Goal: Task Accomplishment & Management: Use online tool/utility

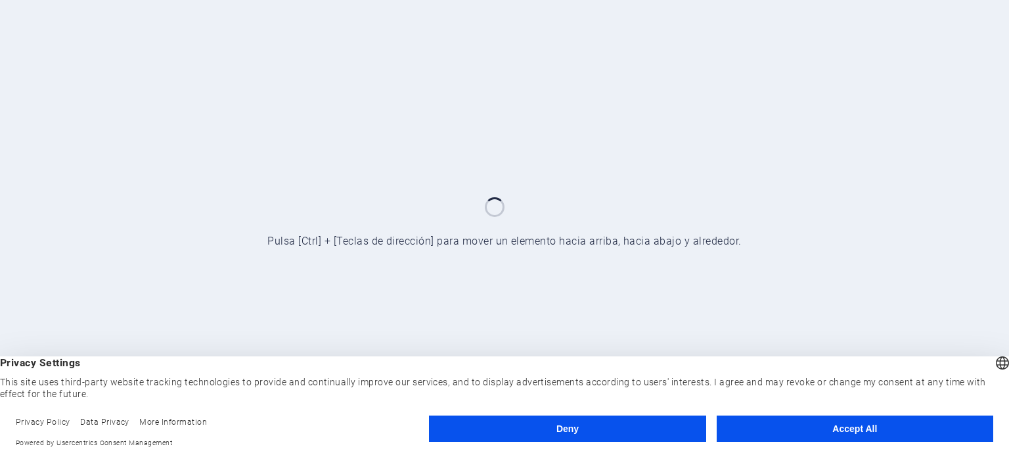
click at [849, 426] on button "Accept All" at bounding box center [855, 428] width 277 height 26
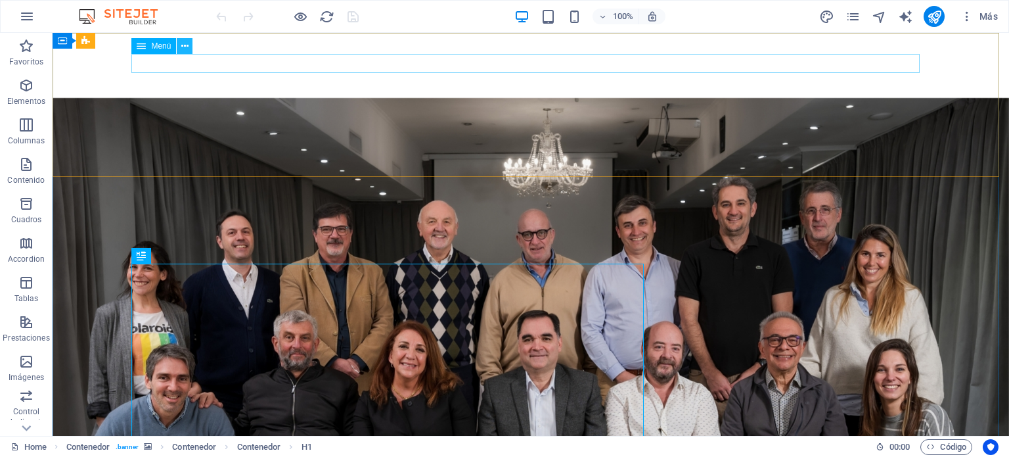
click at [182, 51] on icon at bounding box center [184, 46] width 7 height 14
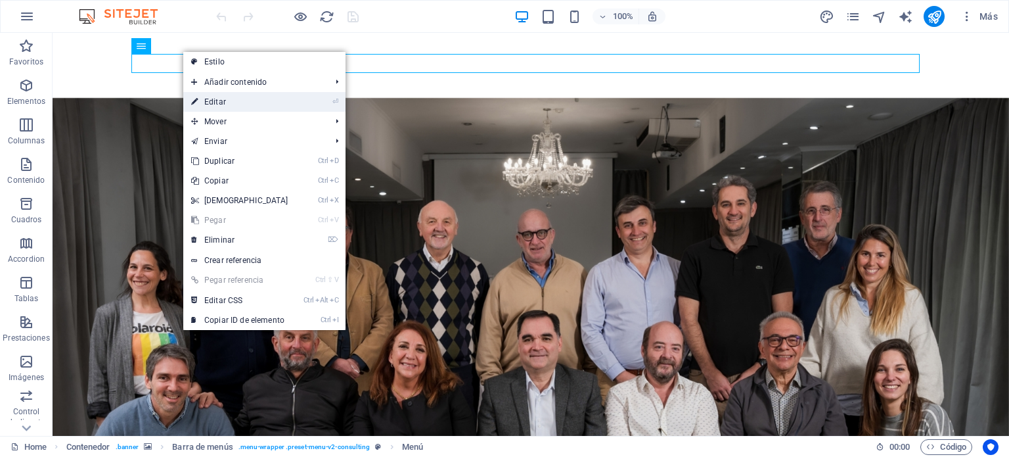
click at [217, 99] on link "⏎ Editar" at bounding box center [239, 102] width 113 height 20
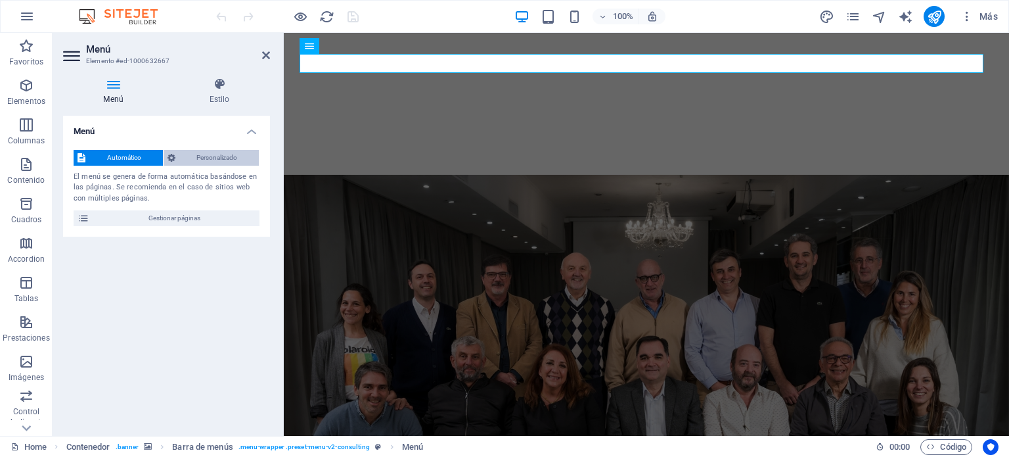
click at [187, 152] on span "Personalizado" at bounding box center [217, 158] width 76 height 16
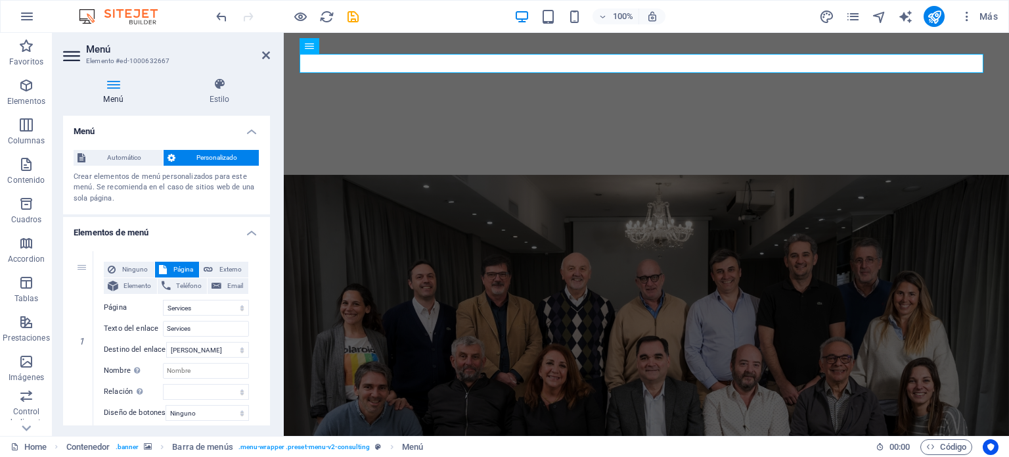
drag, startPoint x: 267, startPoint y: 166, endPoint x: 269, endPoint y: 183, distance: 17.9
click at [269, 183] on div "Menú Automático Personalizado Crear elementos de menú personalizados para este …" at bounding box center [166, 270] width 207 height 309
drag, startPoint x: 267, startPoint y: 212, endPoint x: 270, endPoint y: 231, distance: 19.3
click at [270, 231] on div "Menú Estilo Menú Automático Personalizado Crear elementos de menú personalizado…" at bounding box center [167, 251] width 228 height 369
click at [81, 244] on link at bounding box center [84, 251] width 16 height 16
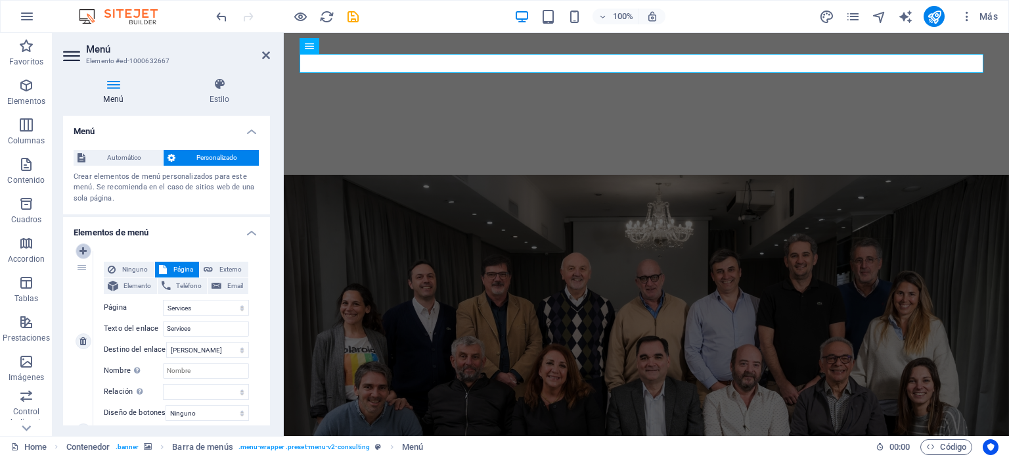
select select
select select "1"
type input "Services"
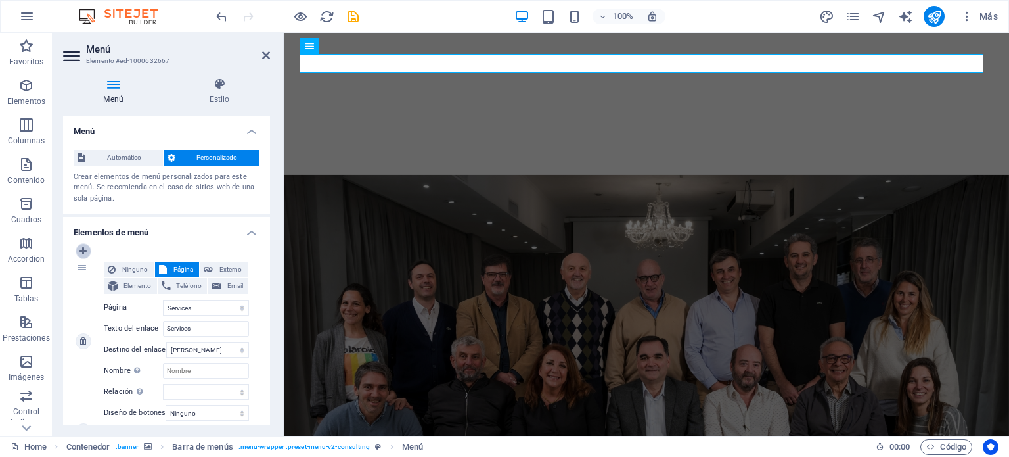
select select
select select "2"
type input "Blog"
select select
select select "3"
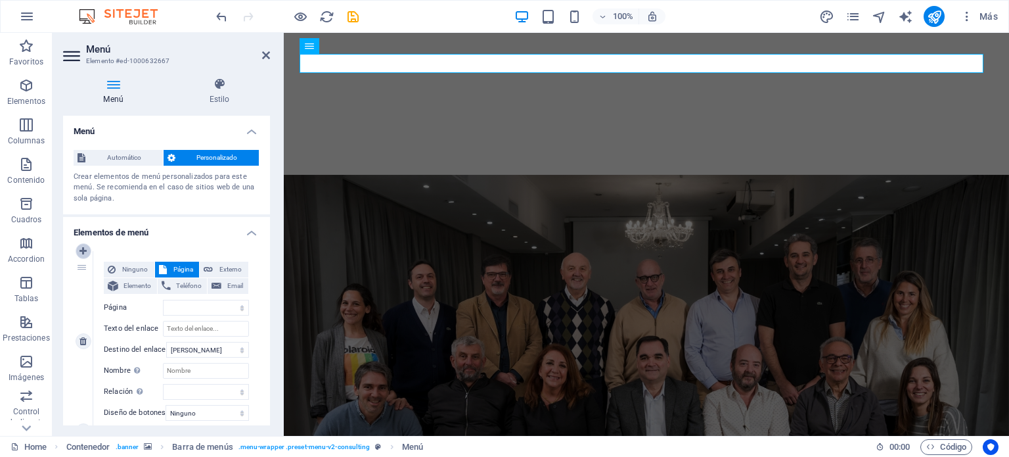
select select
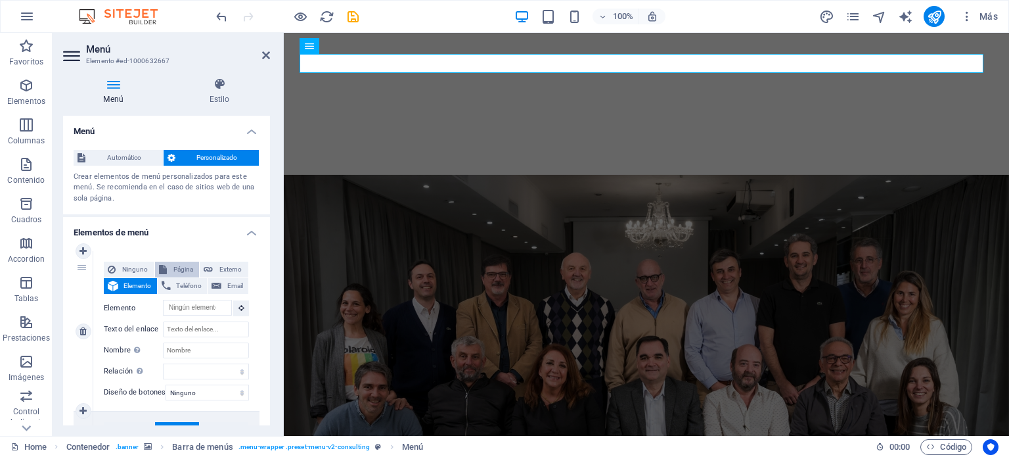
click at [181, 270] on span "Página" at bounding box center [183, 269] width 25 height 16
select select
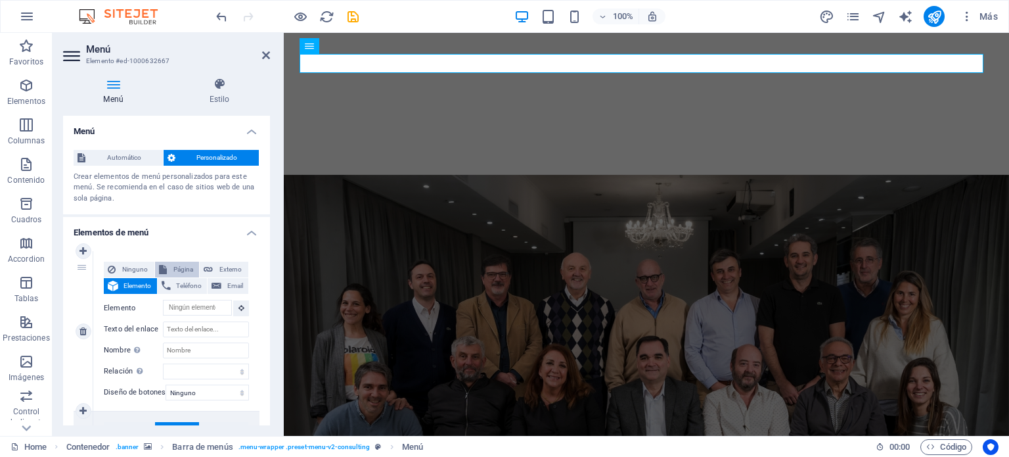
select select
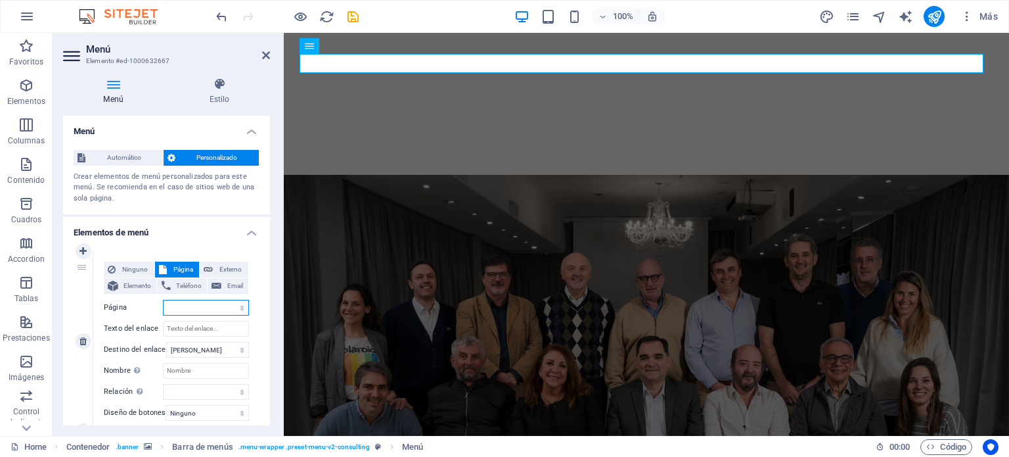
click at [188, 309] on select "Home Services Blog Contact" at bounding box center [206, 308] width 86 height 16
select select "0"
click at [163, 300] on select "Home Services Blog Contact" at bounding box center [206, 308] width 86 height 16
select select
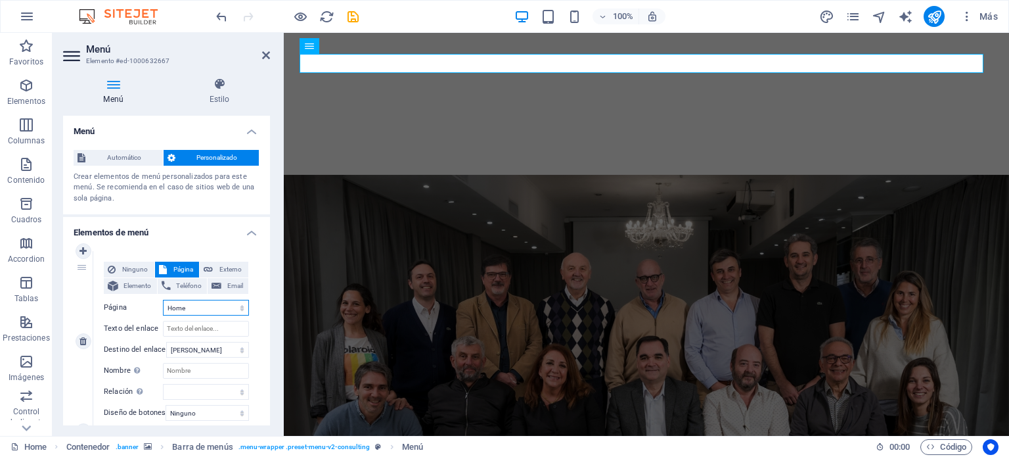
select select
click at [212, 332] on input "Texto del enlace" at bounding box center [206, 329] width 86 height 16
type input "Ho"
select select
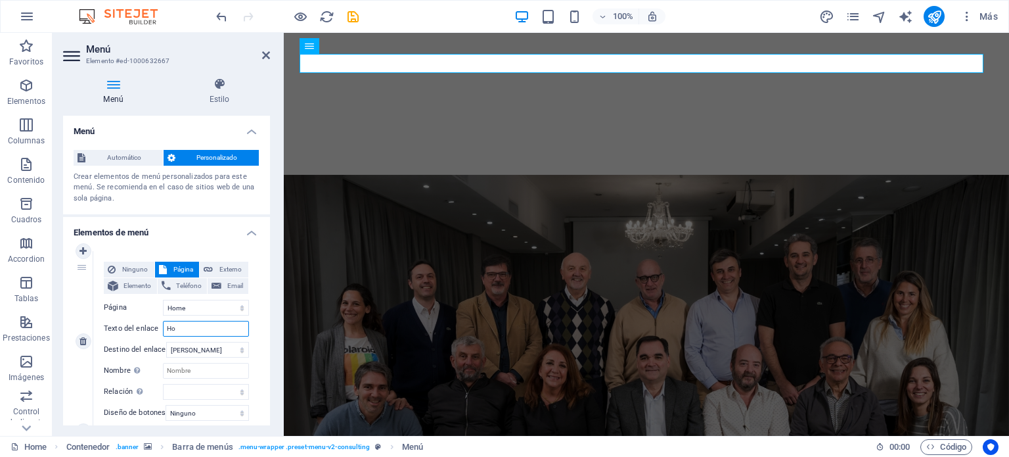
select select
type input "Home"
select select
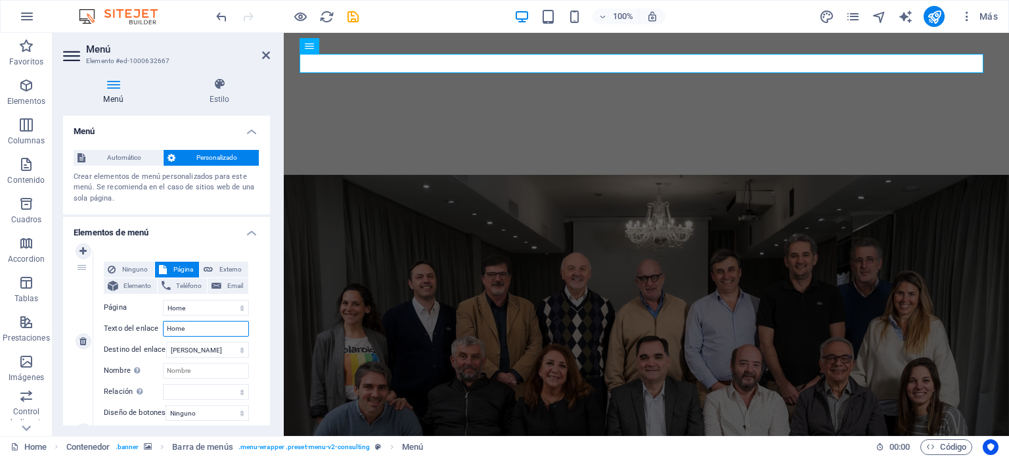
select select
type input "Home"
click at [350, 16] on icon "save" at bounding box center [353, 16] width 15 height 15
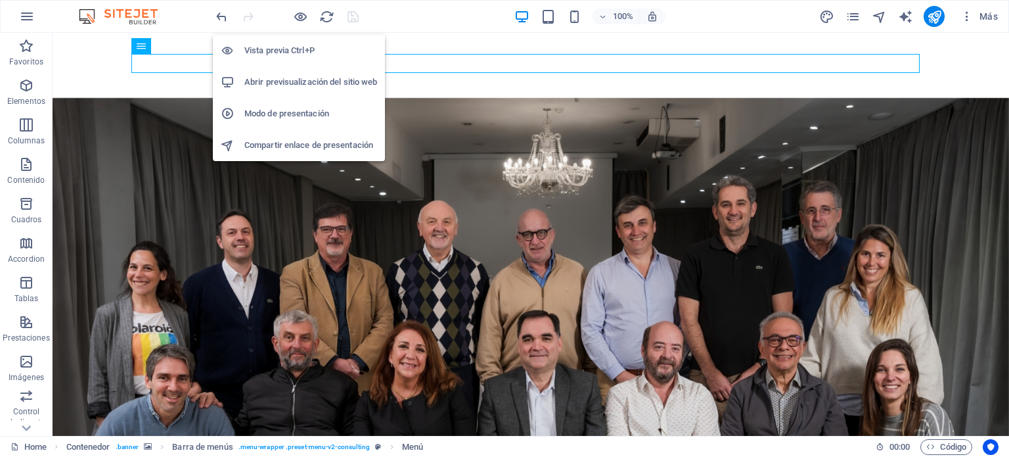
click at [290, 41] on li "Vista previa Ctrl+P" at bounding box center [299, 51] width 172 height 32
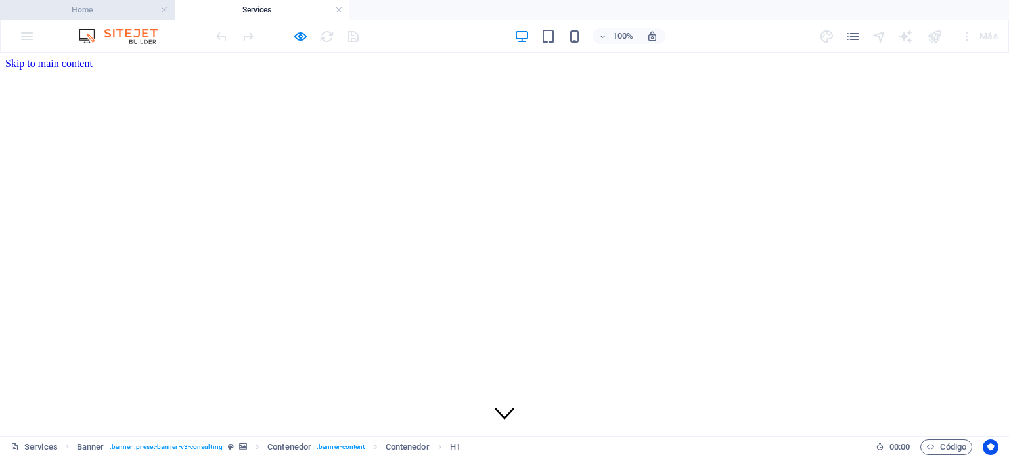
click at [113, 10] on h4 "Home" at bounding box center [87, 10] width 175 height 14
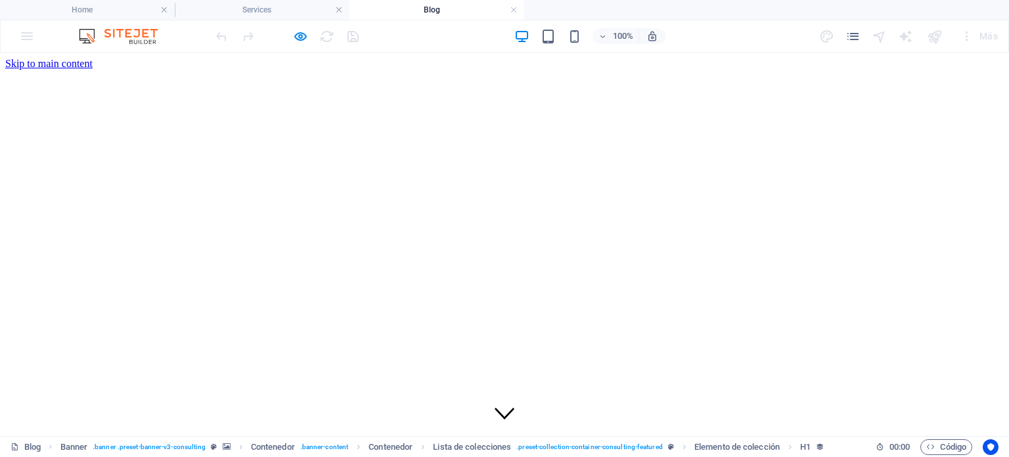
click at [514, 8] on link at bounding box center [514, 10] width 8 height 12
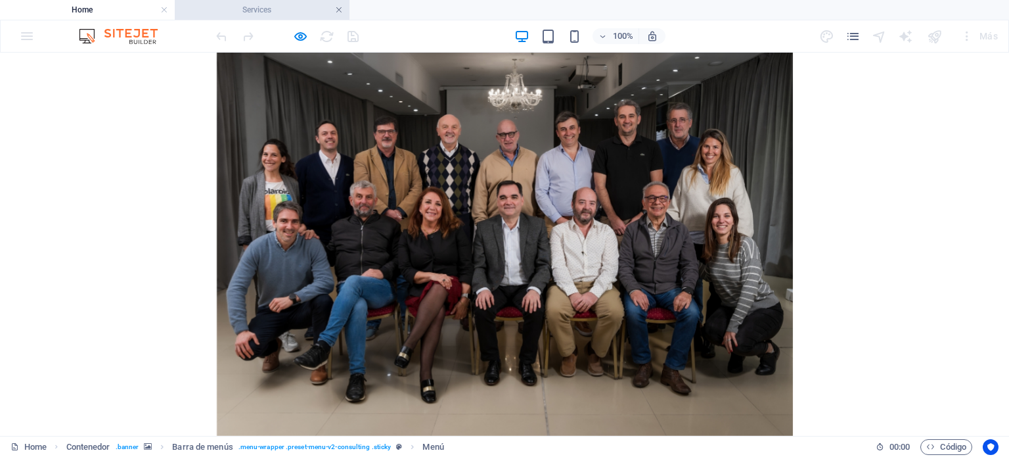
click at [339, 9] on link at bounding box center [339, 10] width 8 height 12
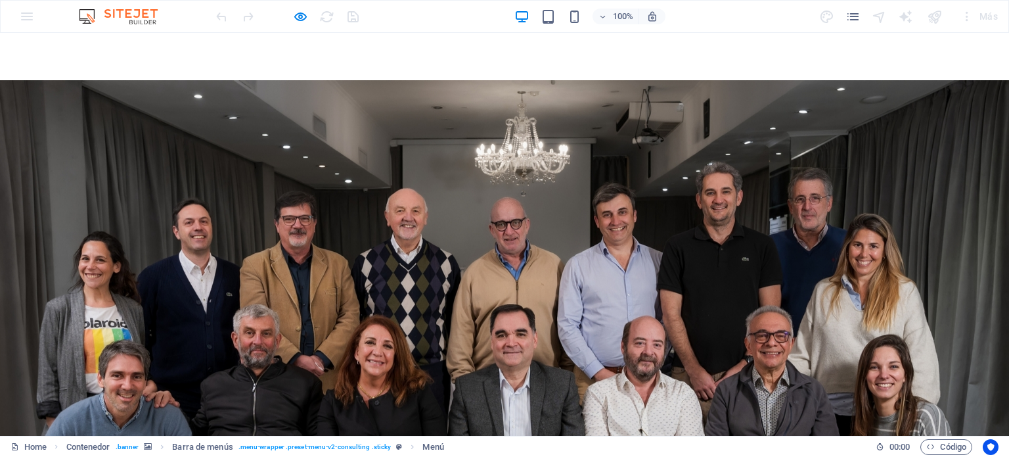
click at [339, 9] on div at bounding box center [287, 16] width 147 height 21
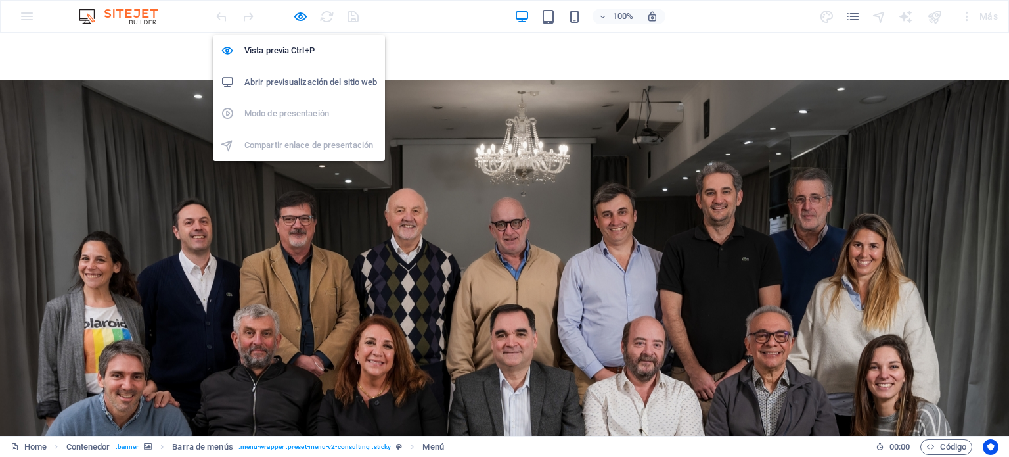
click at [300, 71] on li "Abrir previsualización del sitio web" at bounding box center [299, 82] width 172 height 32
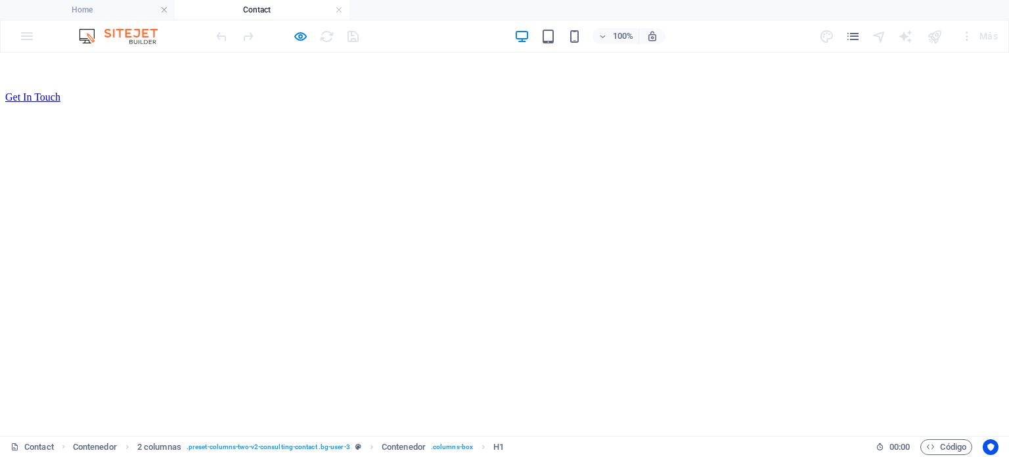
scroll to position [137, 0]
click at [379, 192] on figure at bounding box center [505, 192] width 862 height 0
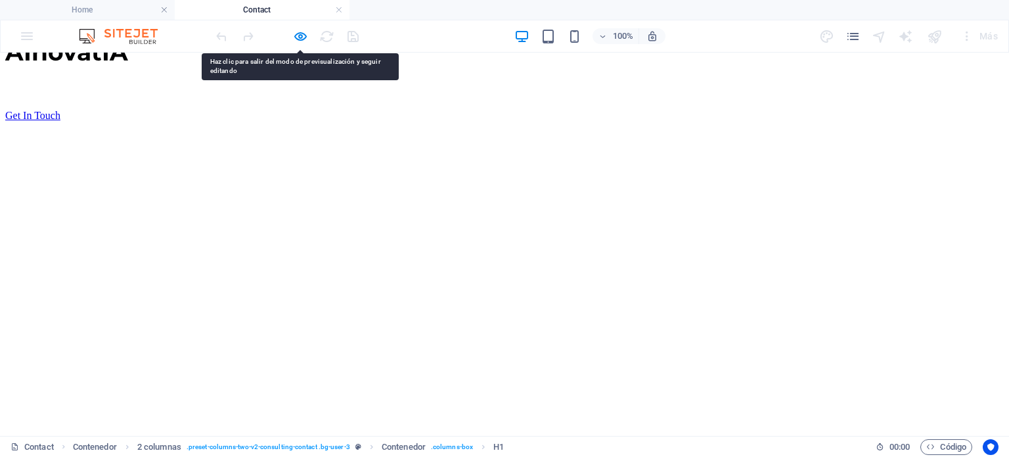
click at [380, 192] on figure at bounding box center [505, 192] width 862 height 0
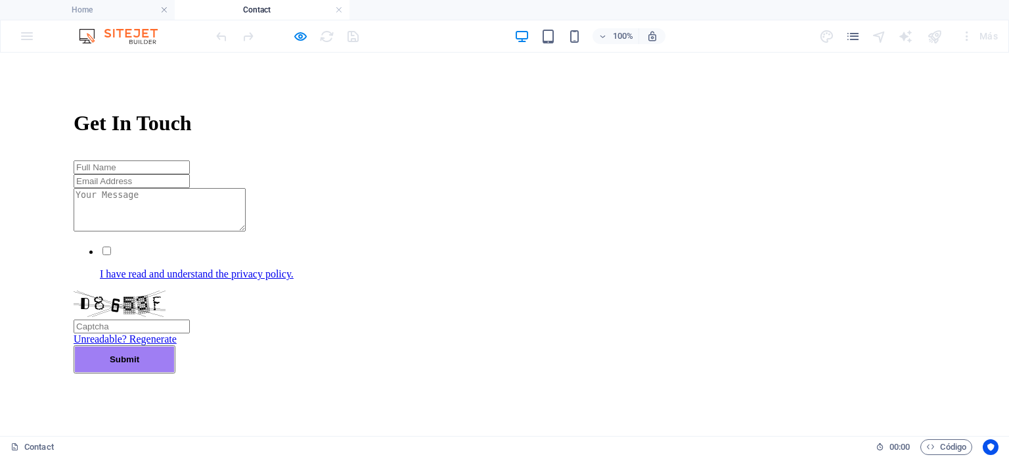
scroll to position [593, 0]
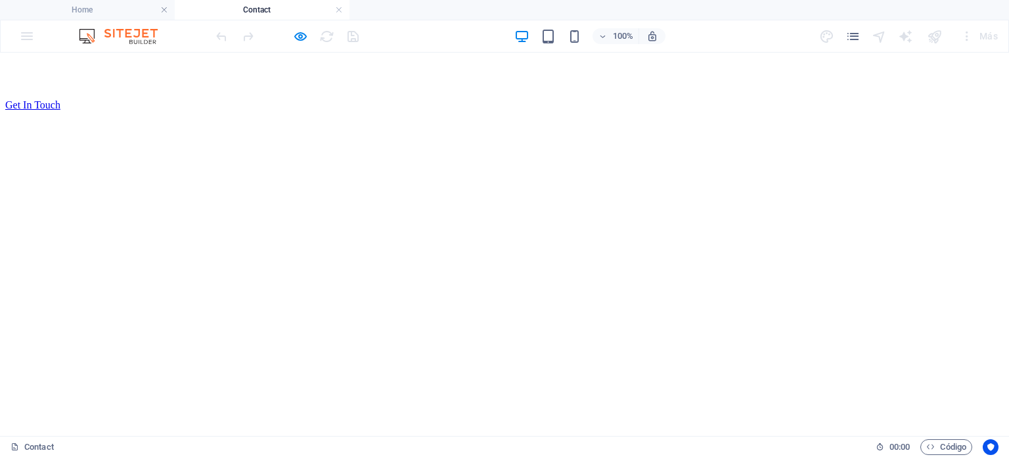
scroll to position [0, 0]
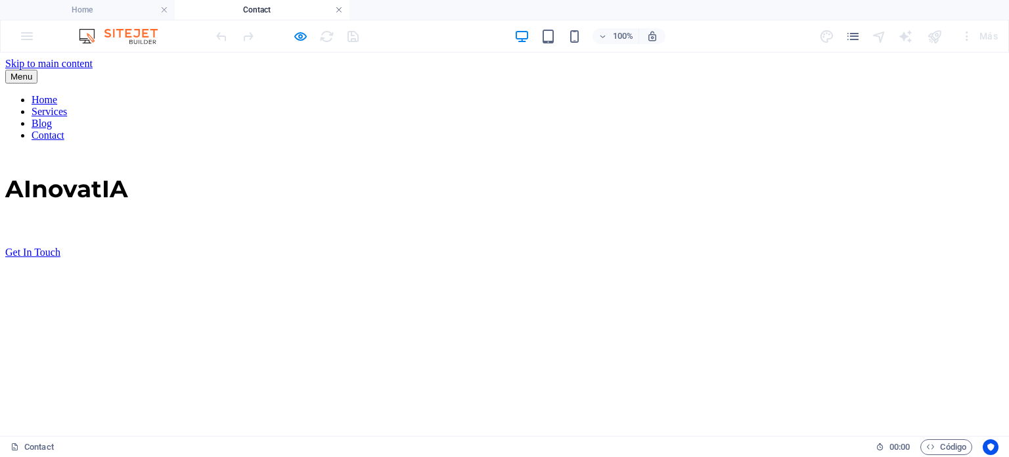
click at [336, 11] on link at bounding box center [339, 10] width 8 height 12
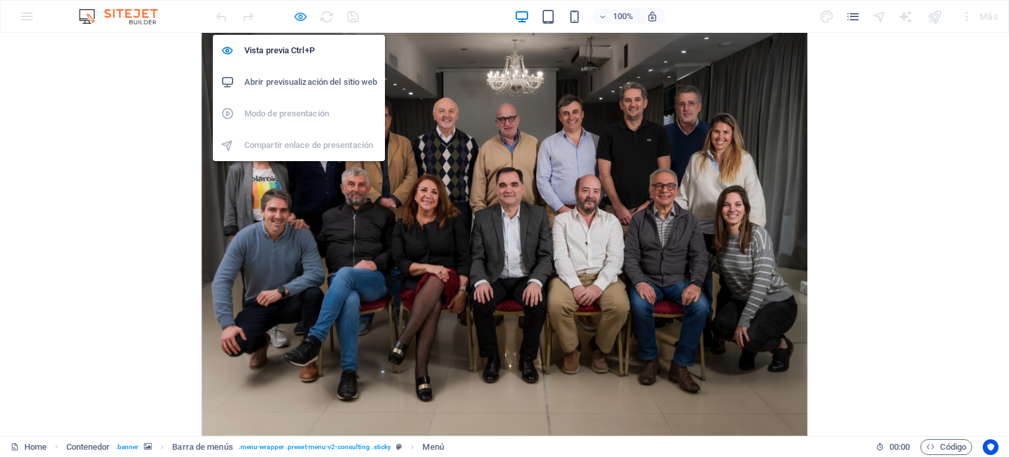
click at [297, 16] on icon "button" at bounding box center [300, 16] width 15 height 15
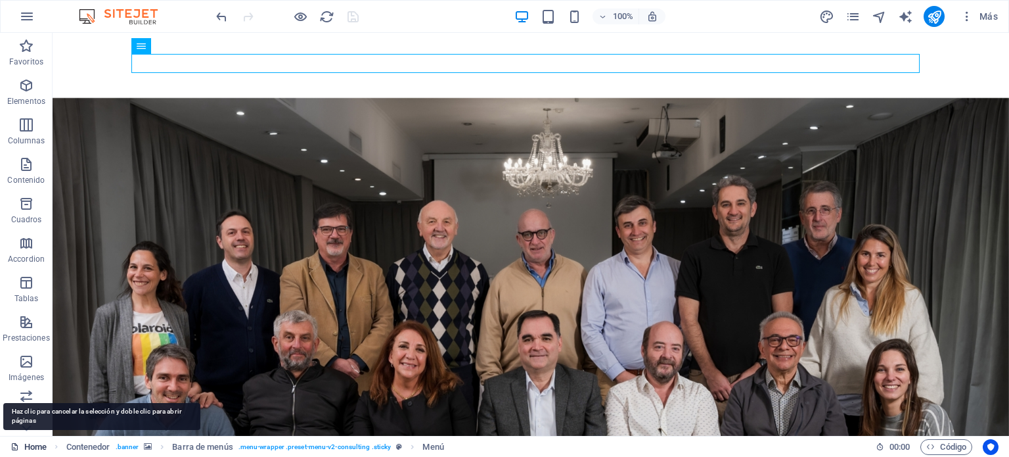
click at [34, 443] on link "Home" at bounding box center [29, 447] width 36 height 16
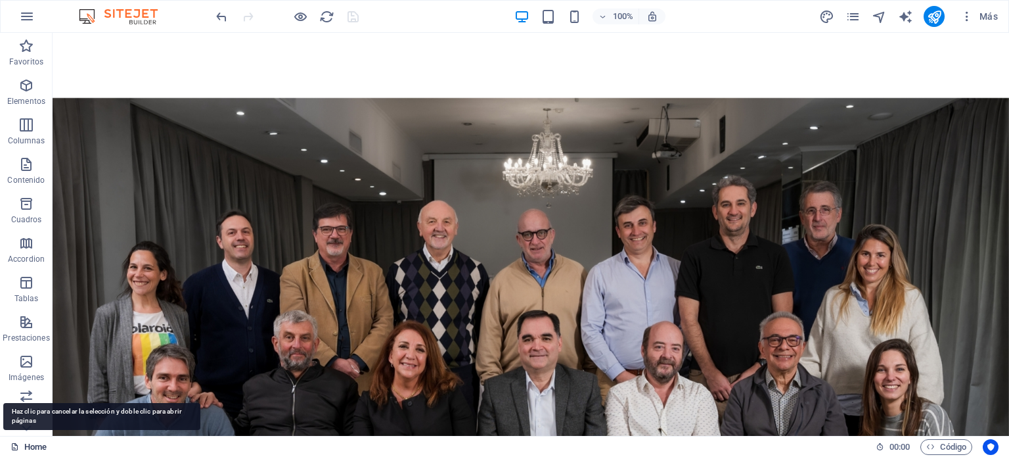
click at [26, 444] on link "Home" at bounding box center [29, 447] width 36 height 16
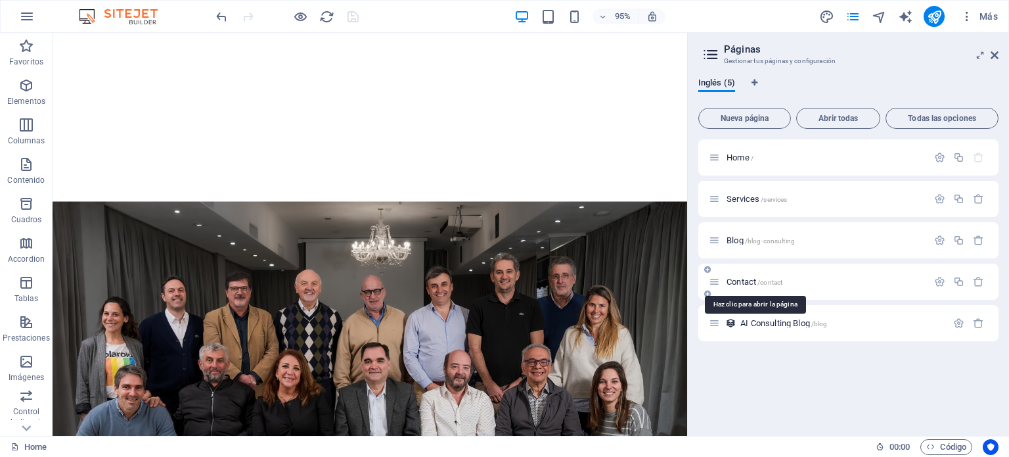
click at [740, 284] on span "Contact /contact" at bounding box center [755, 282] width 56 height 10
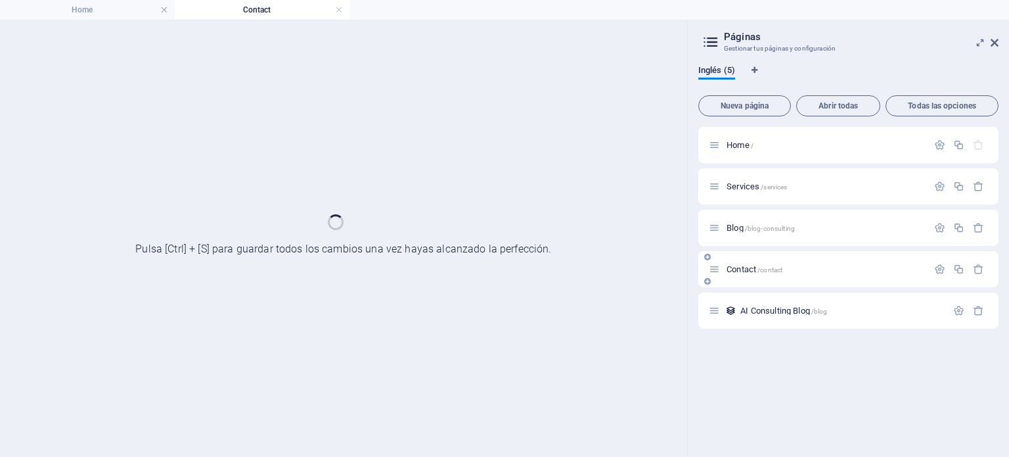
click at [740, 284] on div "Contact /contact" at bounding box center [848, 269] width 300 height 36
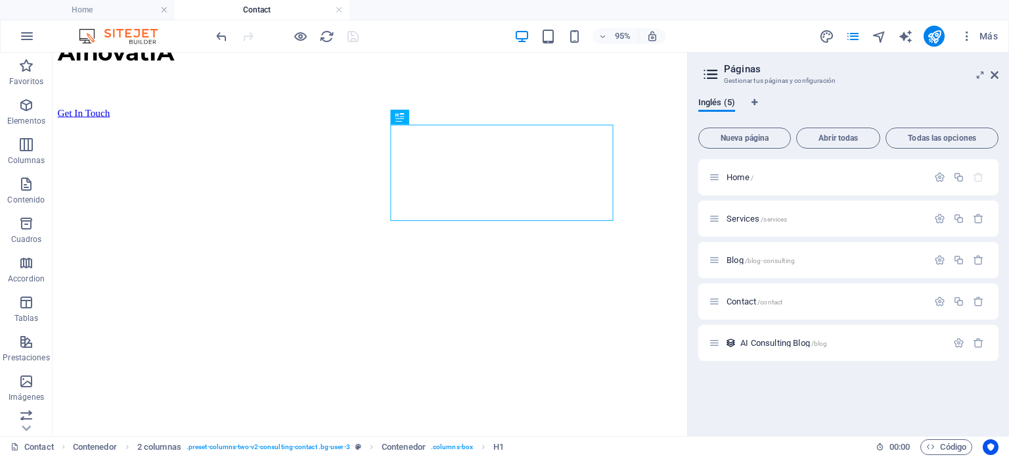
scroll to position [89, 0]
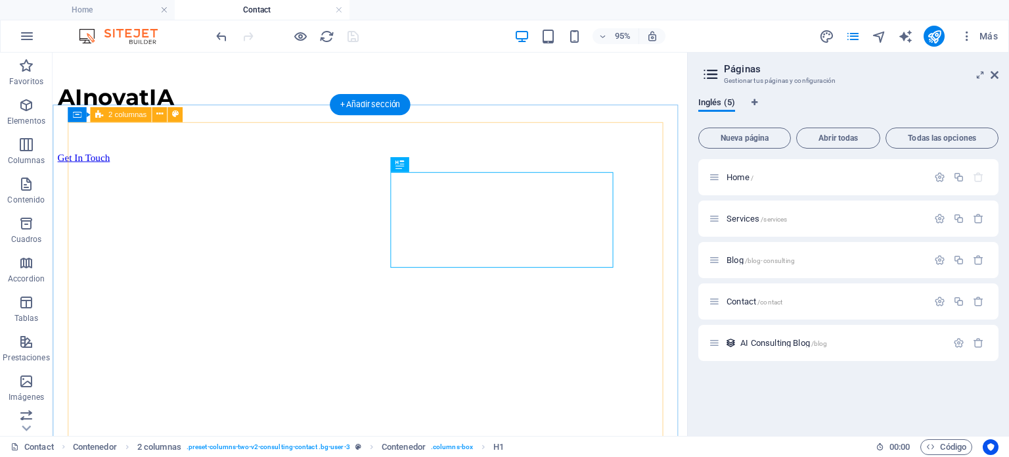
click at [288, 240] on figure at bounding box center [386, 240] width 521 height 0
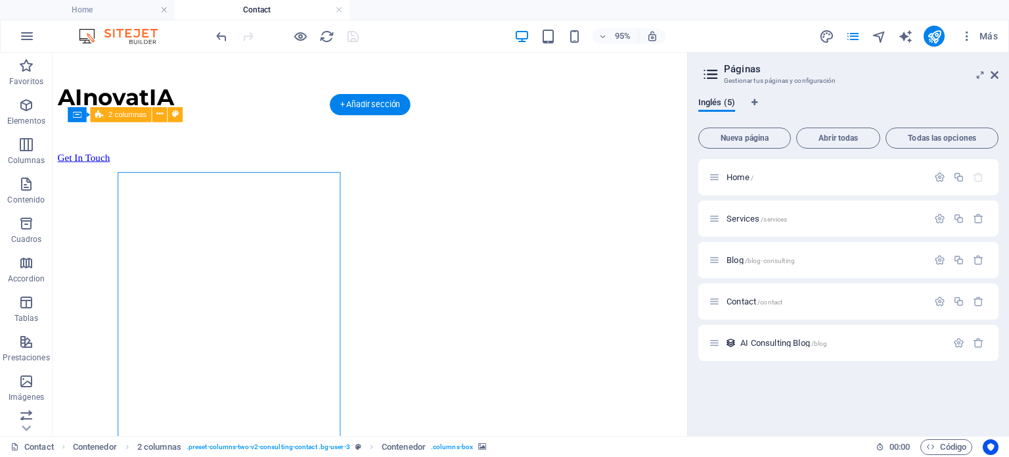
click at [288, 240] on figure at bounding box center [386, 240] width 521 height 0
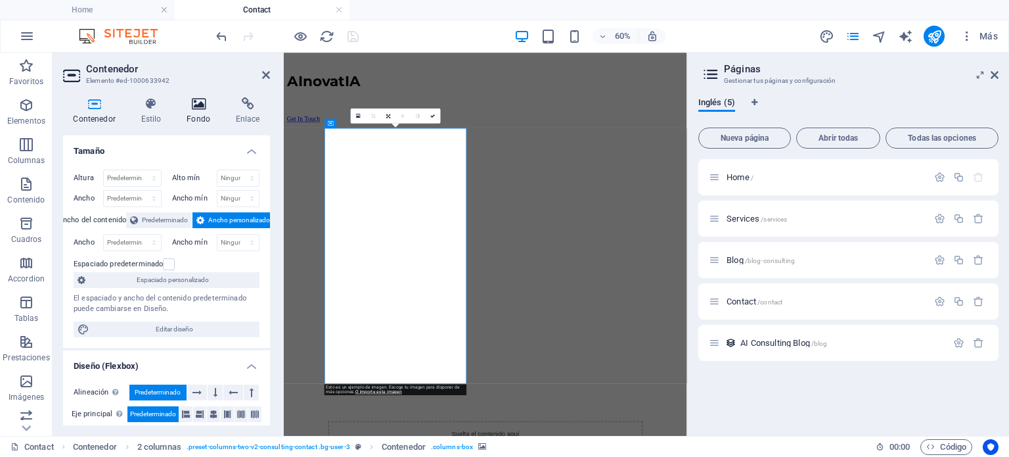
click at [196, 108] on icon at bounding box center [199, 103] width 44 height 13
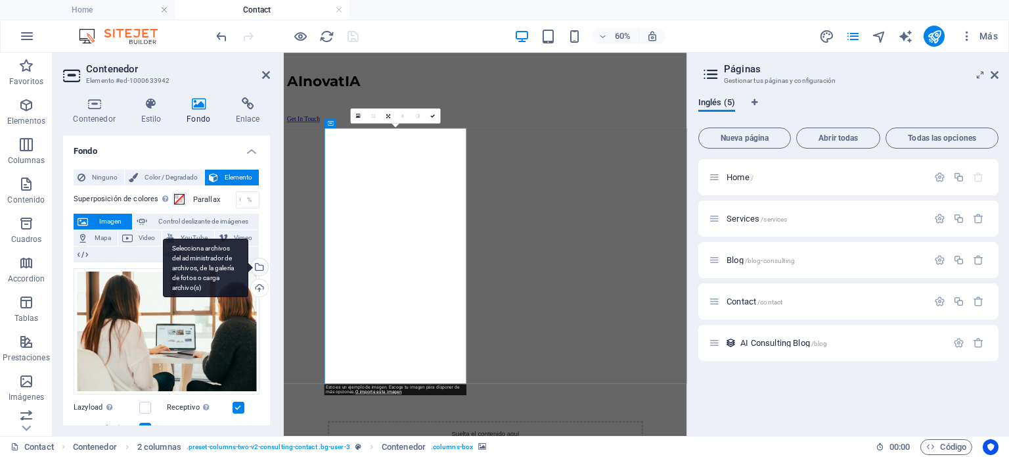
click at [258, 267] on div "Selecciona archivos del administrador de archivos, de la galería de fotos o car…" at bounding box center [258, 268] width 20 height 20
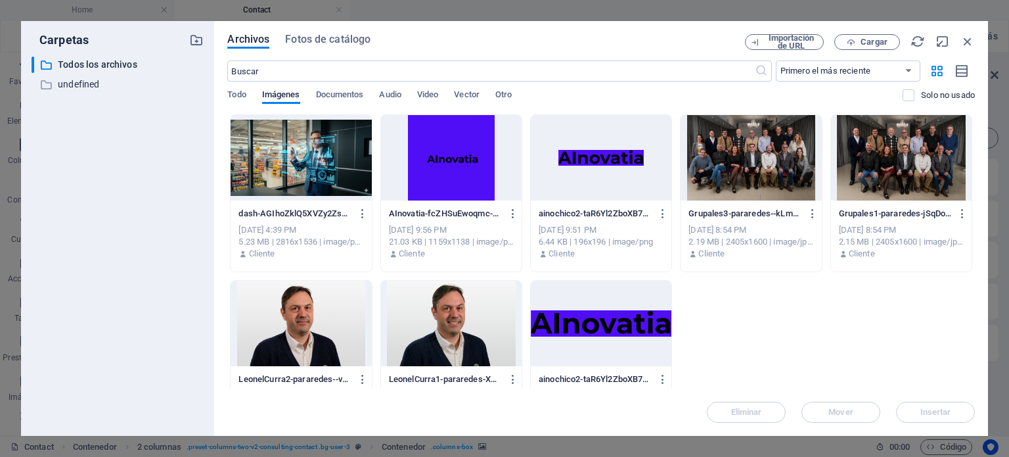
click at [443, 333] on div at bounding box center [451, 323] width 141 height 85
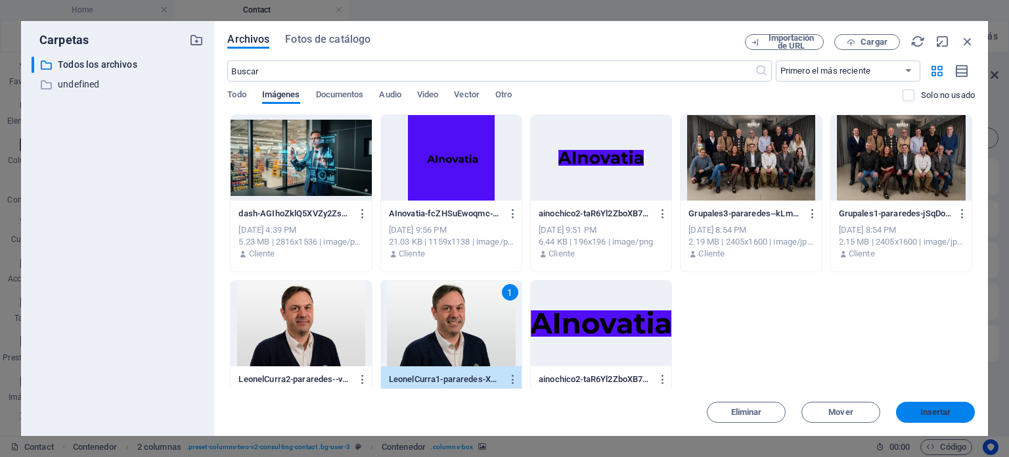
click at [937, 415] on span "Insertar" at bounding box center [935, 412] width 31 height 8
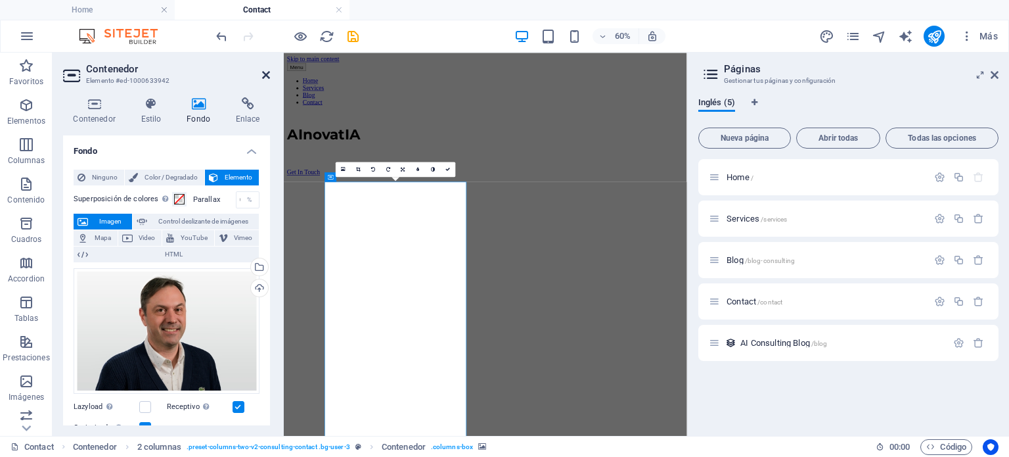
click at [266, 78] on icon at bounding box center [266, 75] width 8 height 11
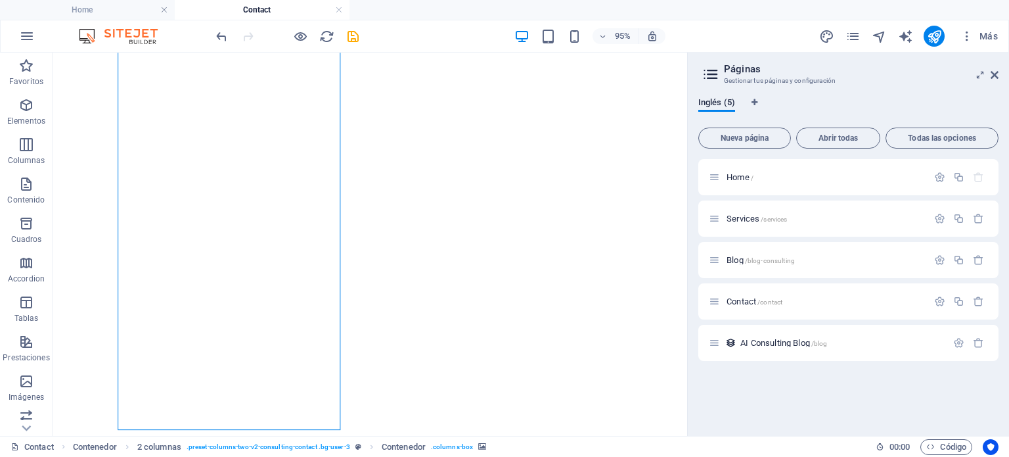
scroll to position [240, 0]
click at [442, 315] on icon at bounding box center [443, 312] width 7 height 13
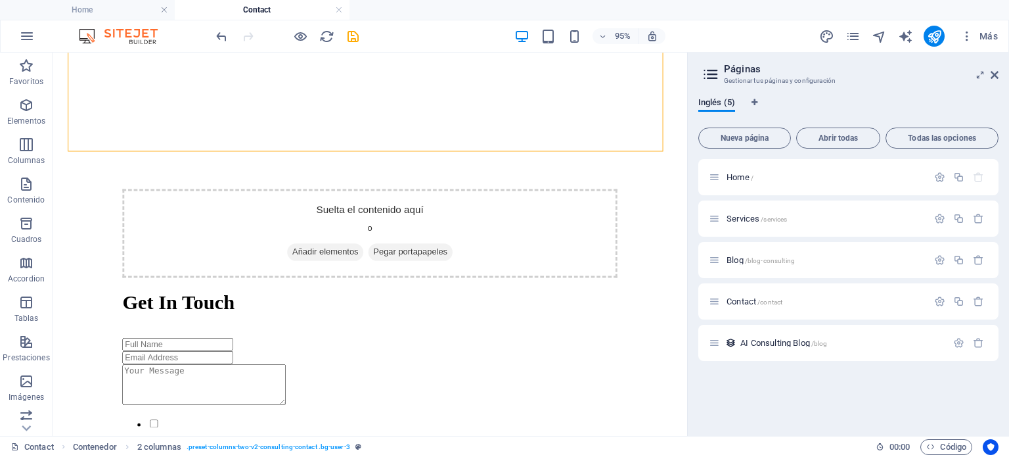
scroll to position [589, 0]
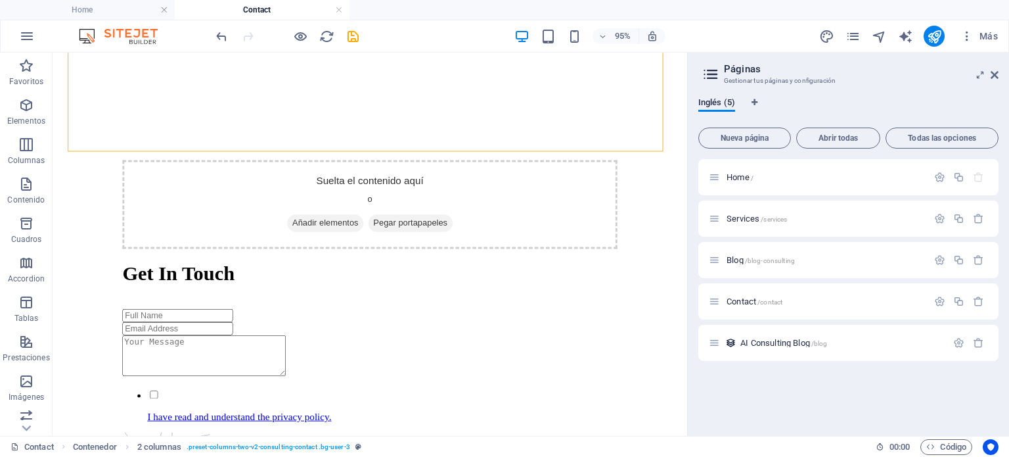
drag, startPoint x: 713, startPoint y: 204, endPoint x: 778, endPoint y: 341, distance: 151.6
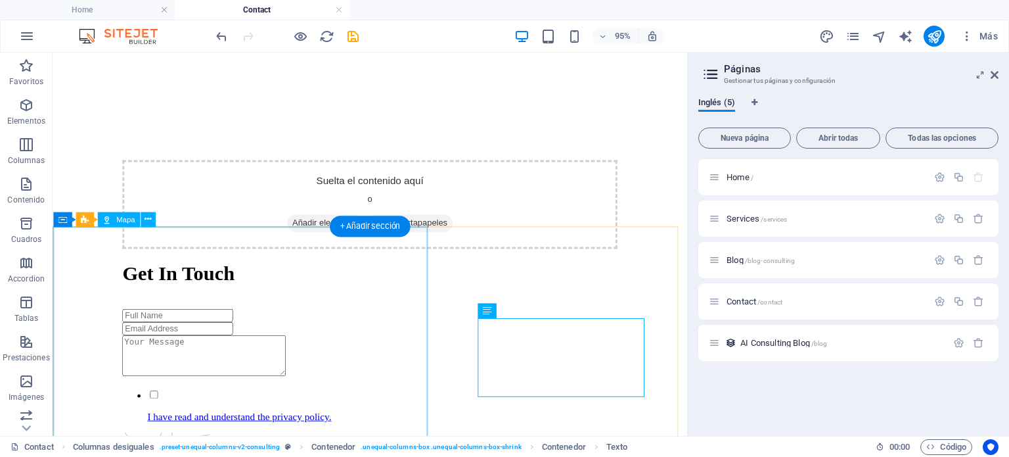
select select "1"
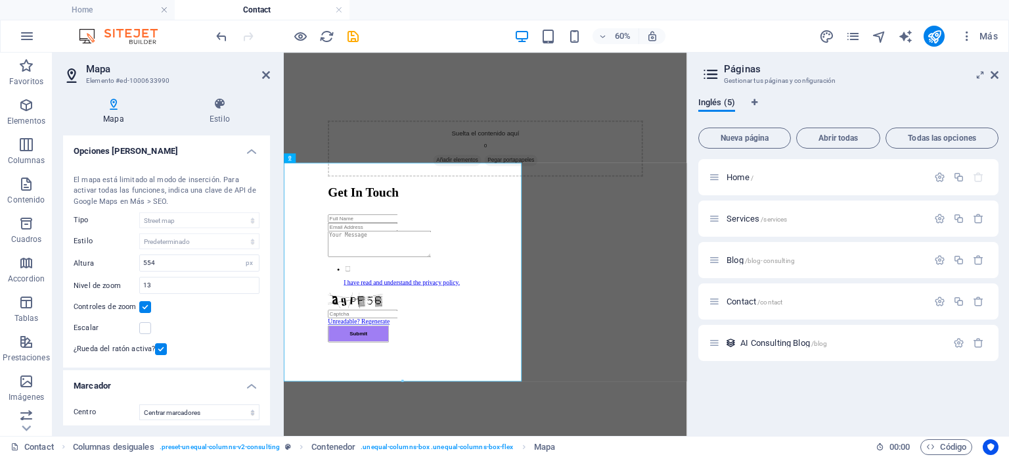
drag, startPoint x: 265, startPoint y: 234, endPoint x: 263, endPoint y: 269, distance: 35.6
click at [263, 269] on div "Centro [PERSON_NAME] [STREET_ADDRESS] El mapa está limitado al modo de inserció…" at bounding box center [166, 263] width 207 height 209
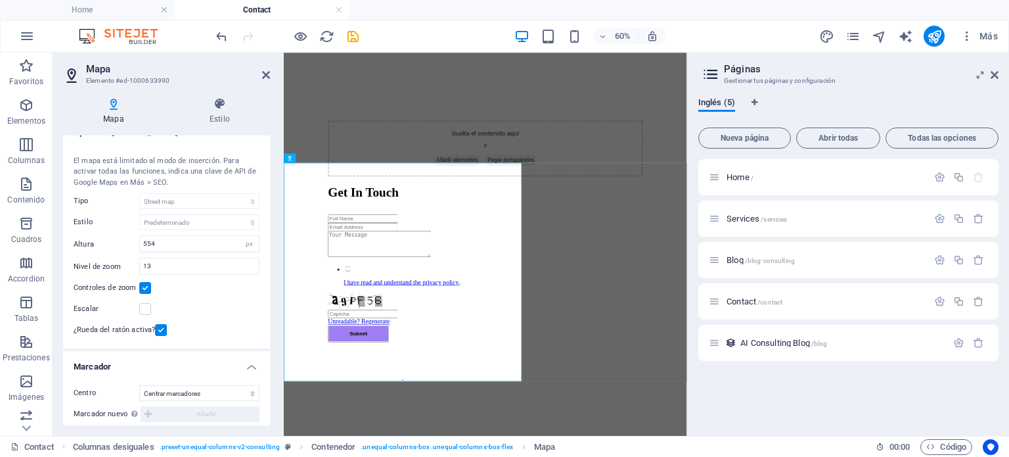
click at [141, 286] on label at bounding box center [145, 288] width 12 height 12
click at [0, 0] on input "Controles de zoom" at bounding box center [0, 0] width 0 height 0
click at [158, 322] on div "¿Rueda del ratón activa?" at bounding box center [167, 330] width 186 height 16
click at [160, 326] on label at bounding box center [161, 330] width 12 height 12
click at [0, 0] on input "¿Rueda del ratón activa?" at bounding box center [0, 0] width 0 height 0
